Goal: Task Accomplishment & Management: Use online tool/utility

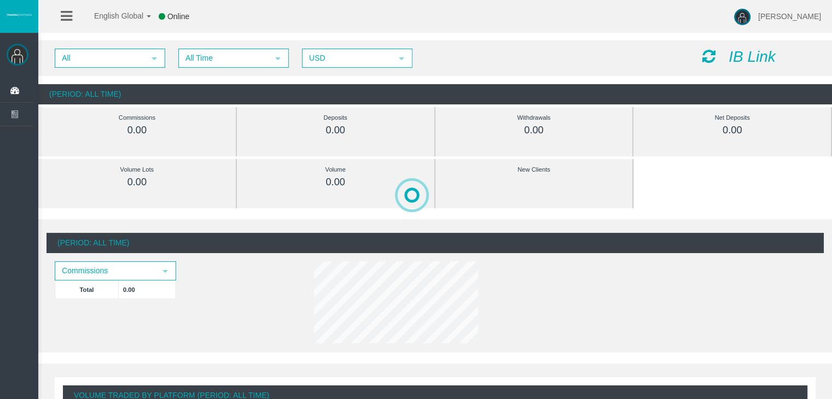
click at [743, 63] on icon "IB Link" at bounding box center [751, 56] width 47 height 17
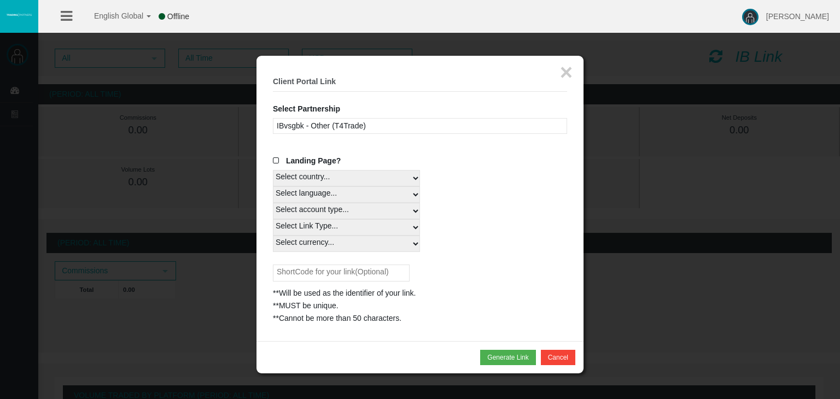
click at [273, 161] on span at bounding box center [278, 161] width 11 height 8
click at [0, 0] on input "Landing Page?" at bounding box center [0, 0] width 0 height 0
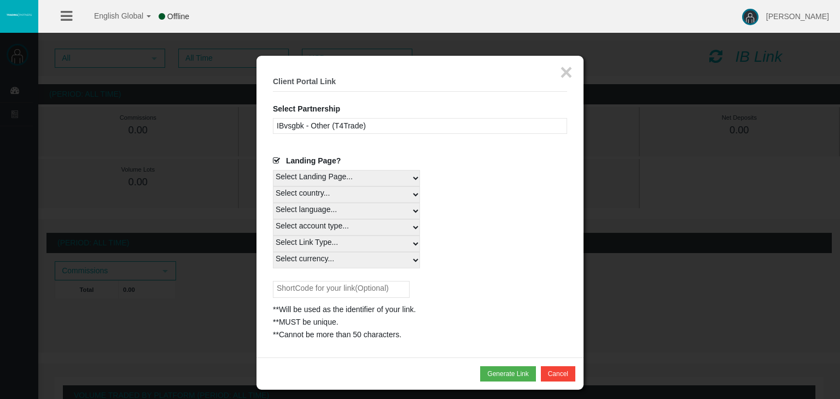
click at [284, 173] on select "Select Landing Page..." at bounding box center [346, 178] width 147 height 16
click at [273, 170] on select "Select Landing Page..." at bounding box center [346, 178] width 147 height 16
click at [294, 197] on select "Select country... Rest of the World" at bounding box center [346, 194] width 147 height 16
select select
click at [273, 186] on select "Select country... Rest of the World" at bounding box center [346, 194] width 147 height 16
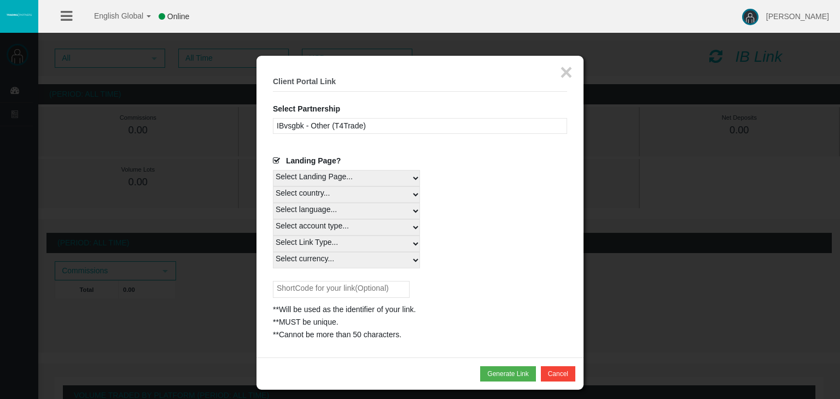
click at [297, 204] on select "Select language... English Japanese Chinese Portuguese Spanish Czech German Fre…" at bounding box center [346, 211] width 147 height 16
select select
click at [273, 203] on select "Select language... English Japanese Chinese Portuguese Spanish Czech German Fre…" at bounding box center [346, 211] width 147 height 16
click at [299, 220] on select "Select account type... All Platforms" at bounding box center [346, 227] width 147 height 16
select select
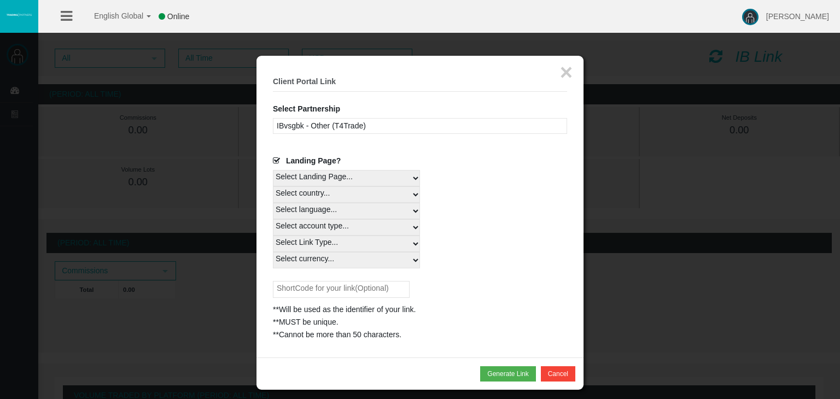
click at [273, 219] on select "Select account type... All Platforms" at bounding box center [346, 227] width 147 height 16
click at [299, 241] on select "Select Link Type..." at bounding box center [346, 244] width 147 height 16
click at [273, 236] on select "Select Link Type..." at bounding box center [346, 244] width 147 height 16
click at [303, 255] on select "Select currency... All Currencies" at bounding box center [346, 260] width 147 height 16
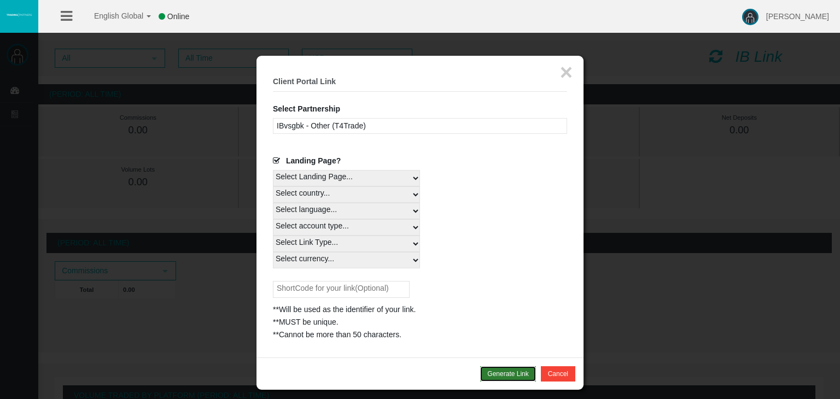
click at [488, 374] on button "Generate Link" at bounding box center [507, 373] width 55 height 15
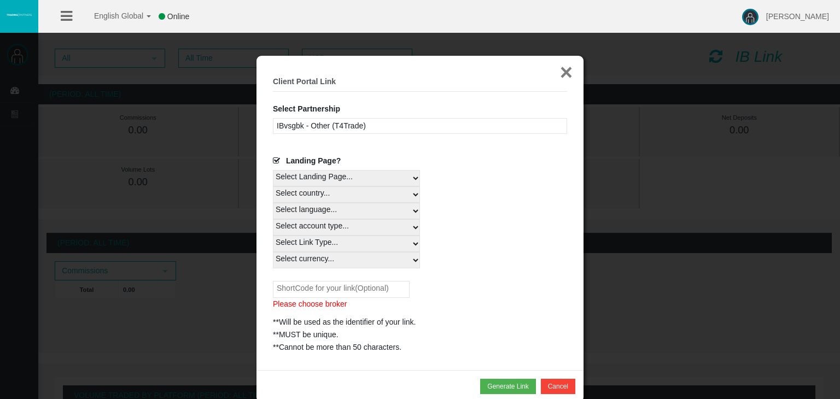
click at [562, 75] on button "×" at bounding box center [566, 72] width 13 height 22
